Goal: Book appointment/travel/reservation

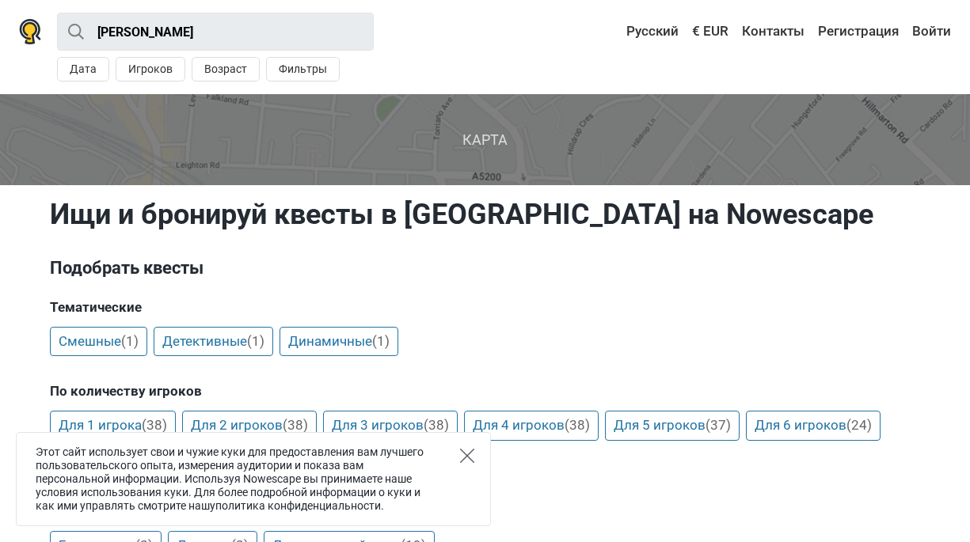
click at [473, 460] on icon "Close" at bounding box center [467, 456] width 14 height 14
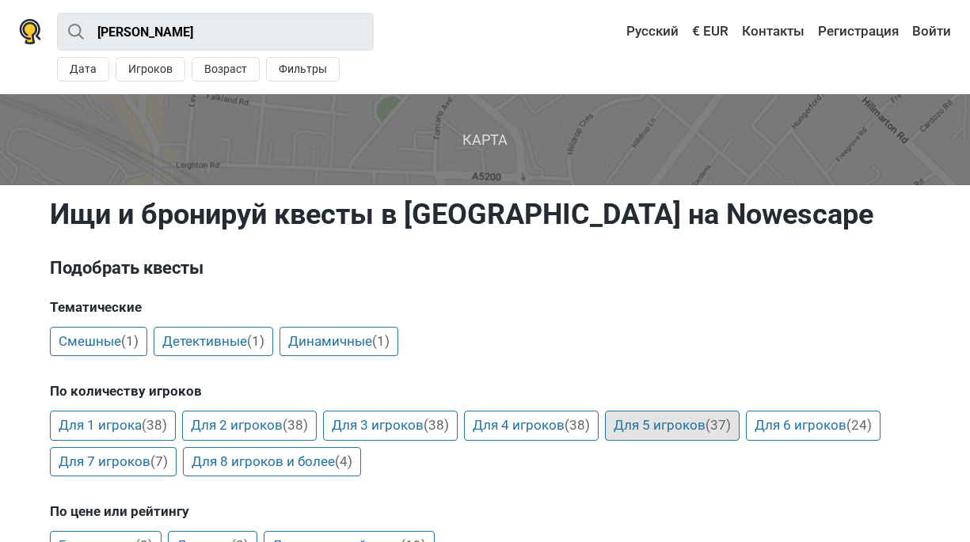
click at [682, 426] on link "Для 5 игроков (37)" at bounding box center [672, 426] width 135 height 30
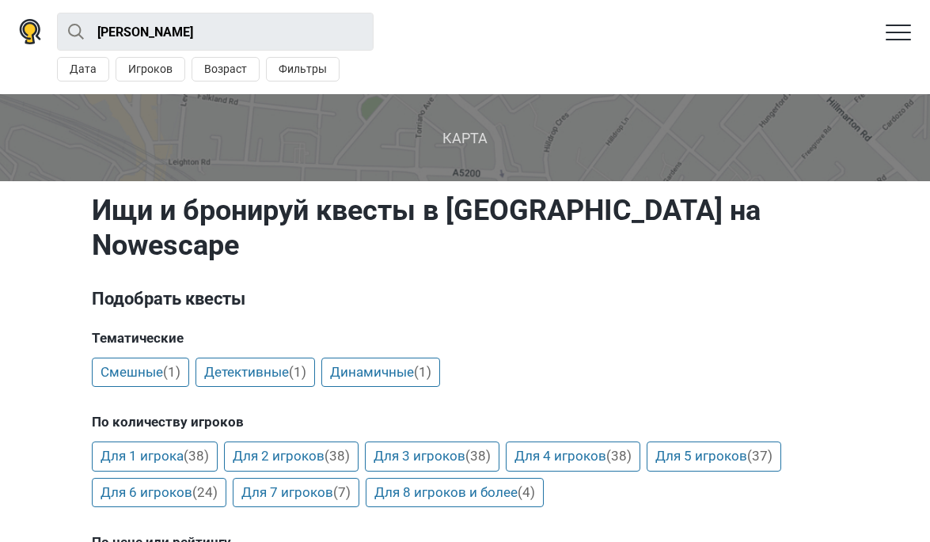
click at [478, 155] on span "Карта" at bounding box center [465, 137] width 956 height 87
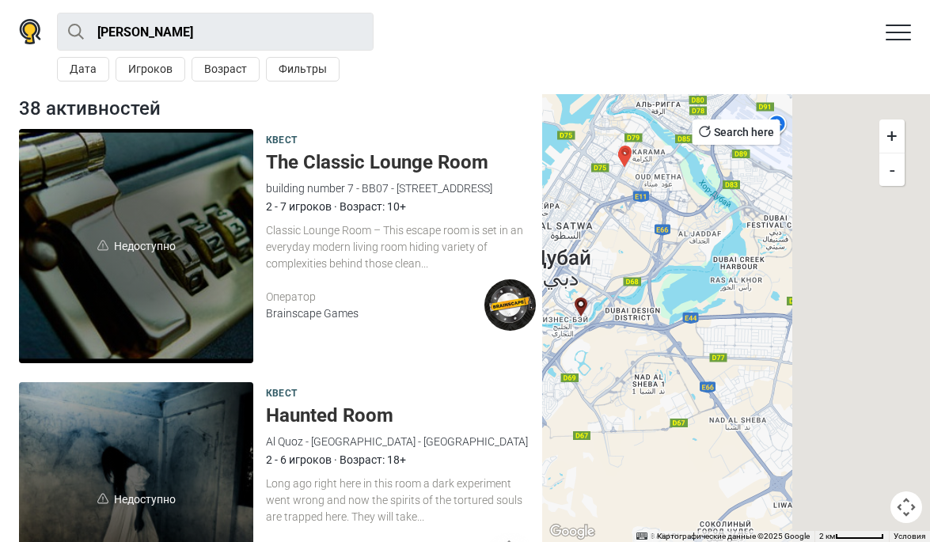
drag, startPoint x: 862, startPoint y: 228, endPoint x: 636, endPoint y: 224, distance: 225.7
click at [636, 224] on div at bounding box center [736, 318] width 388 height 448
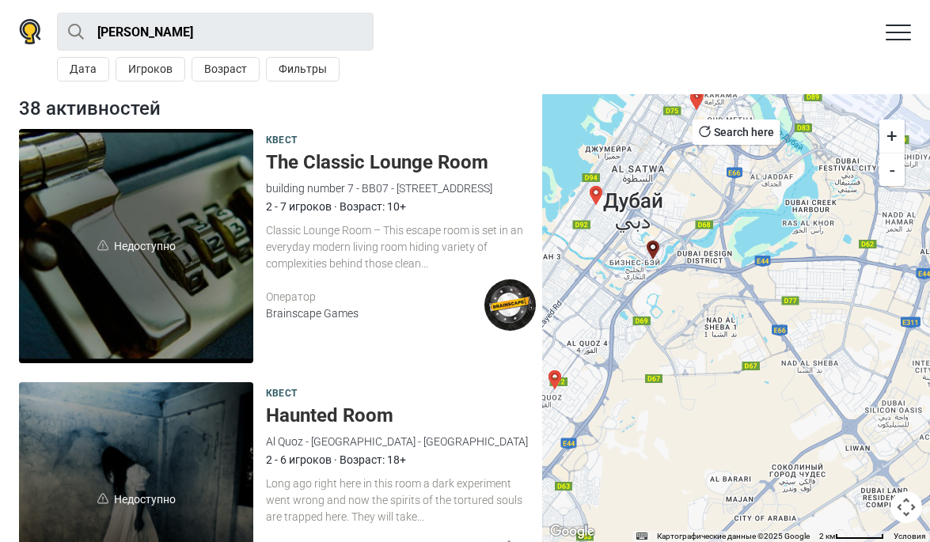
drag, startPoint x: 746, startPoint y: 357, endPoint x: 818, endPoint y: 298, distance: 92.9
click at [819, 299] on div at bounding box center [736, 318] width 388 height 448
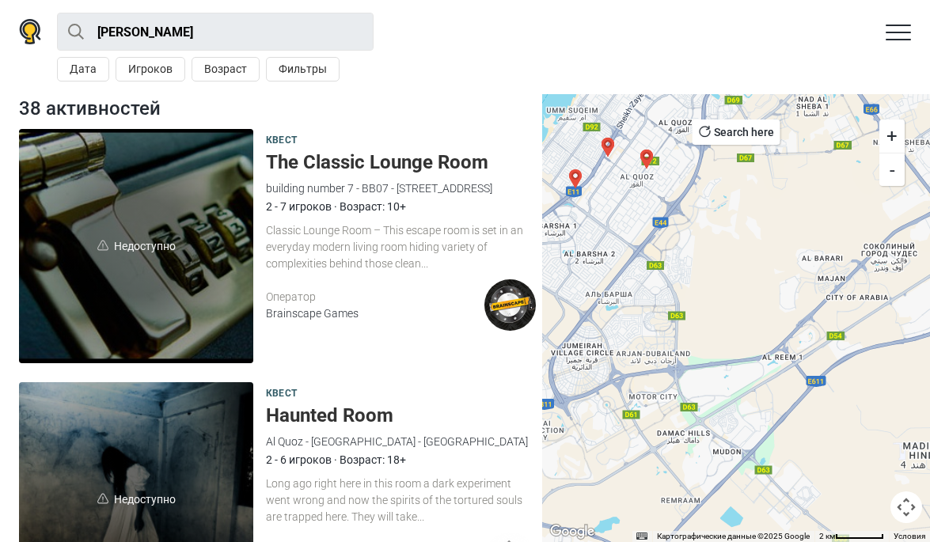
drag, startPoint x: 627, startPoint y: 378, endPoint x: 718, endPoint y: 155, distance: 241.1
click at [718, 155] on div at bounding box center [736, 318] width 388 height 448
click at [891, 169] on button "-" at bounding box center [892, 169] width 25 height 33
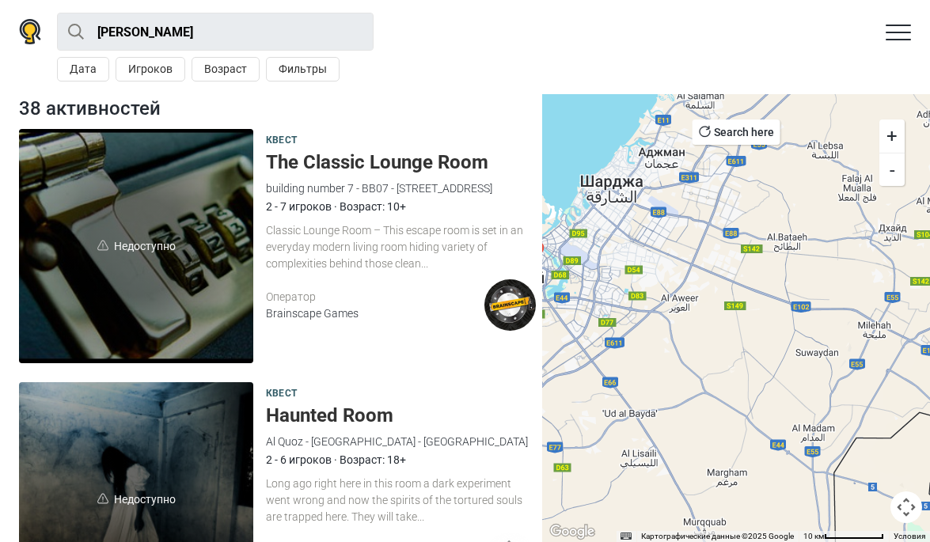
drag, startPoint x: 868, startPoint y: 283, endPoint x: 655, endPoint y: 333, distance: 219.7
click at [655, 332] on div at bounding box center [736, 318] width 388 height 448
click at [887, 177] on button "-" at bounding box center [892, 169] width 25 height 33
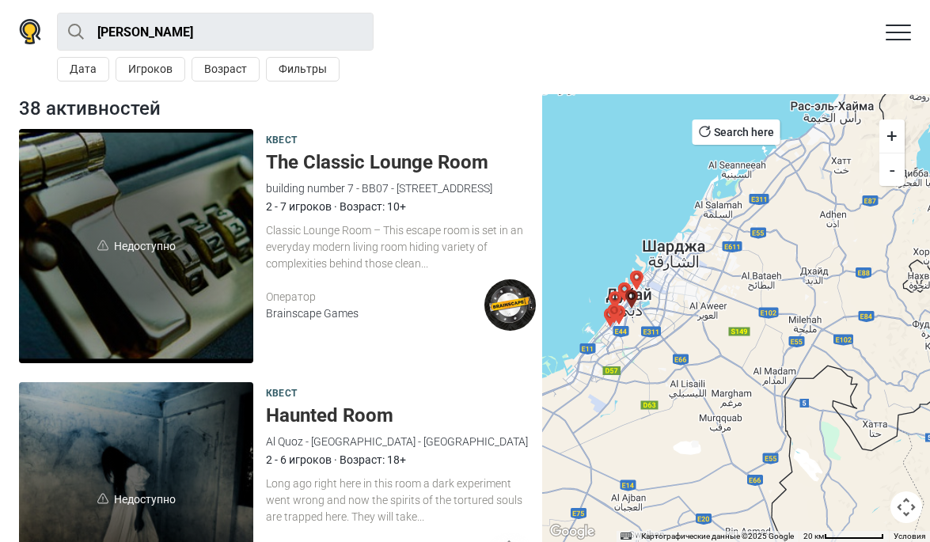
click at [899, 131] on button "+" at bounding box center [892, 136] width 25 height 33
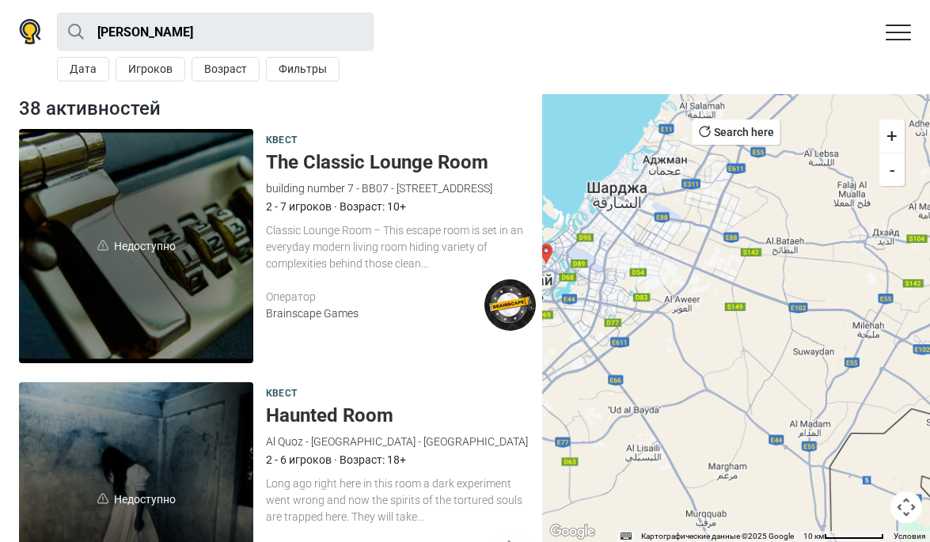
click at [899, 131] on button "+" at bounding box center [892, 136] width 25 height 33
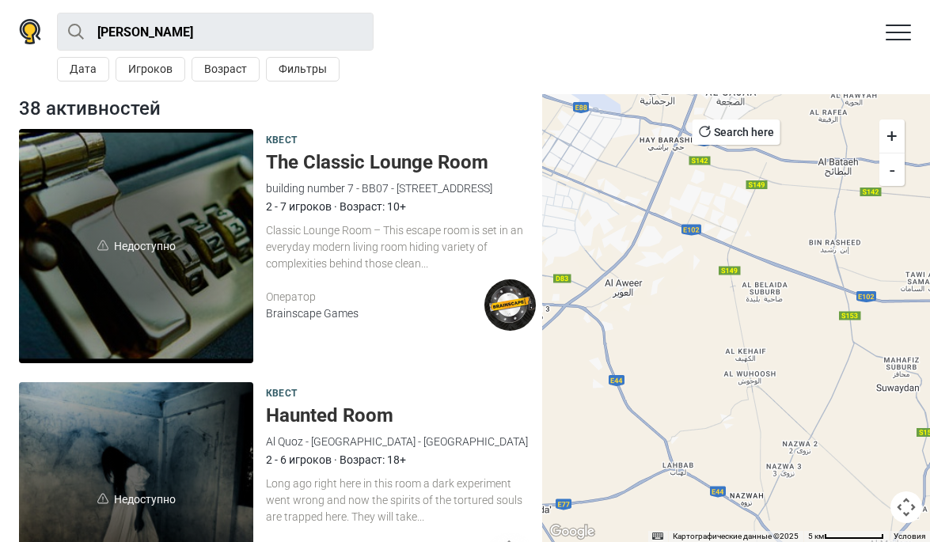
click at [301, 456] on div "2 - 6 игроков · Возраст: 18+" at bounding box center [401, 459] width 270 height 17
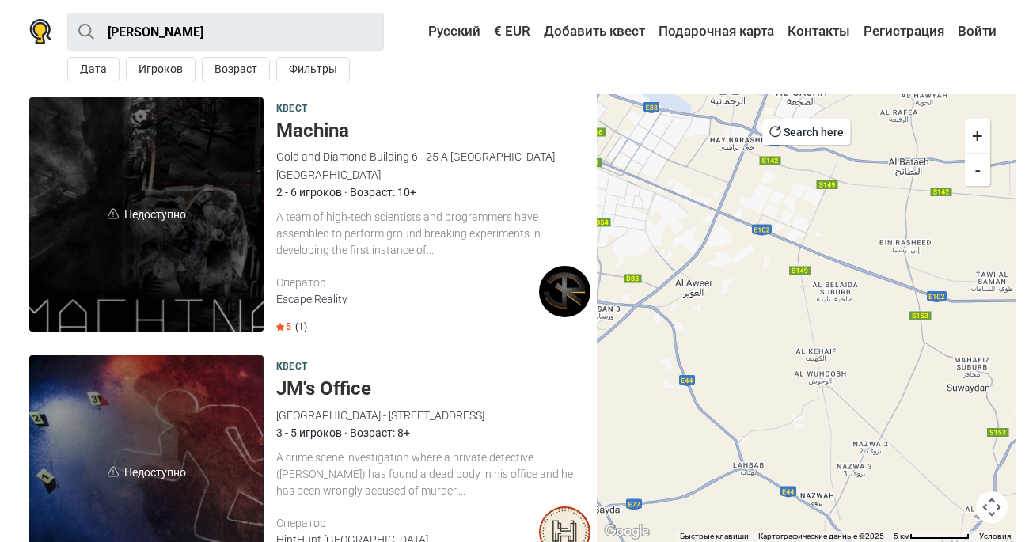
scroll to position [2957, 0]
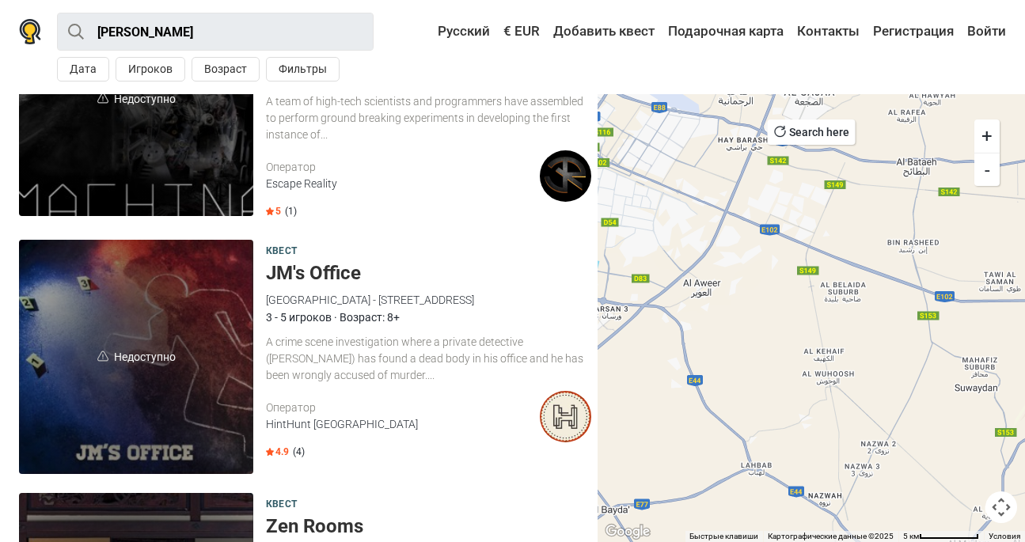
scroll to position [0, 0]
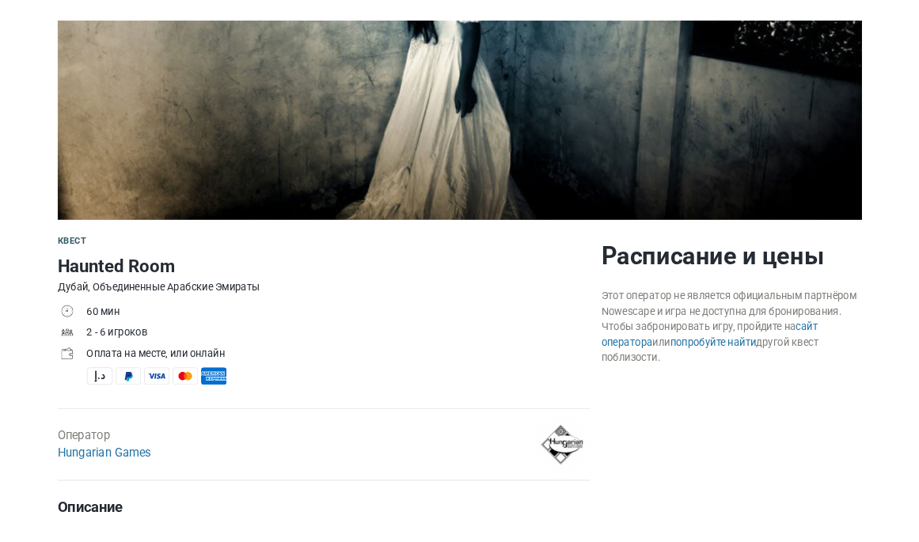
scroll to position [302, 0]
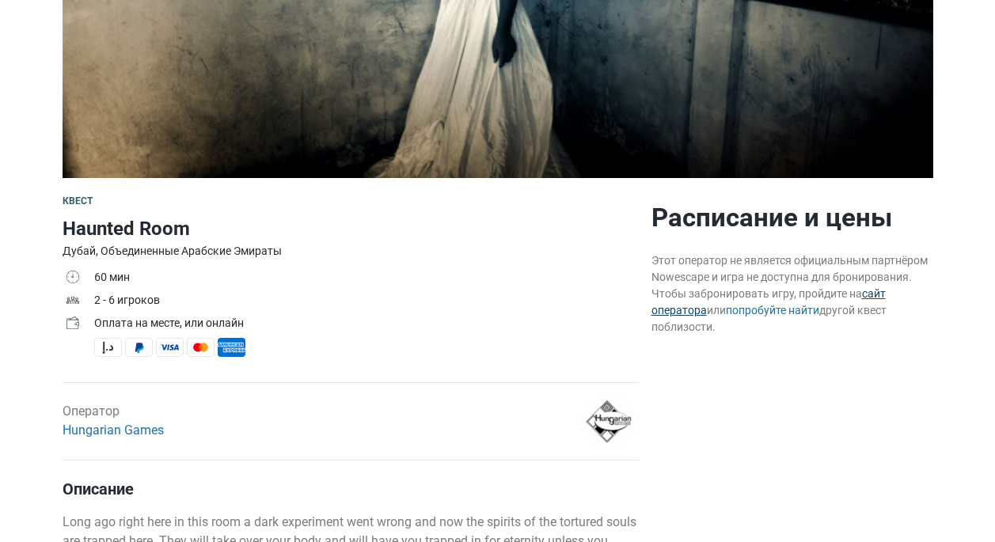
click at [870, 298] on link "сайт оператора" at bounding box center [769, 301] width 234 height 29
